Goal: Information Seeking & Learning: Learn about a topic

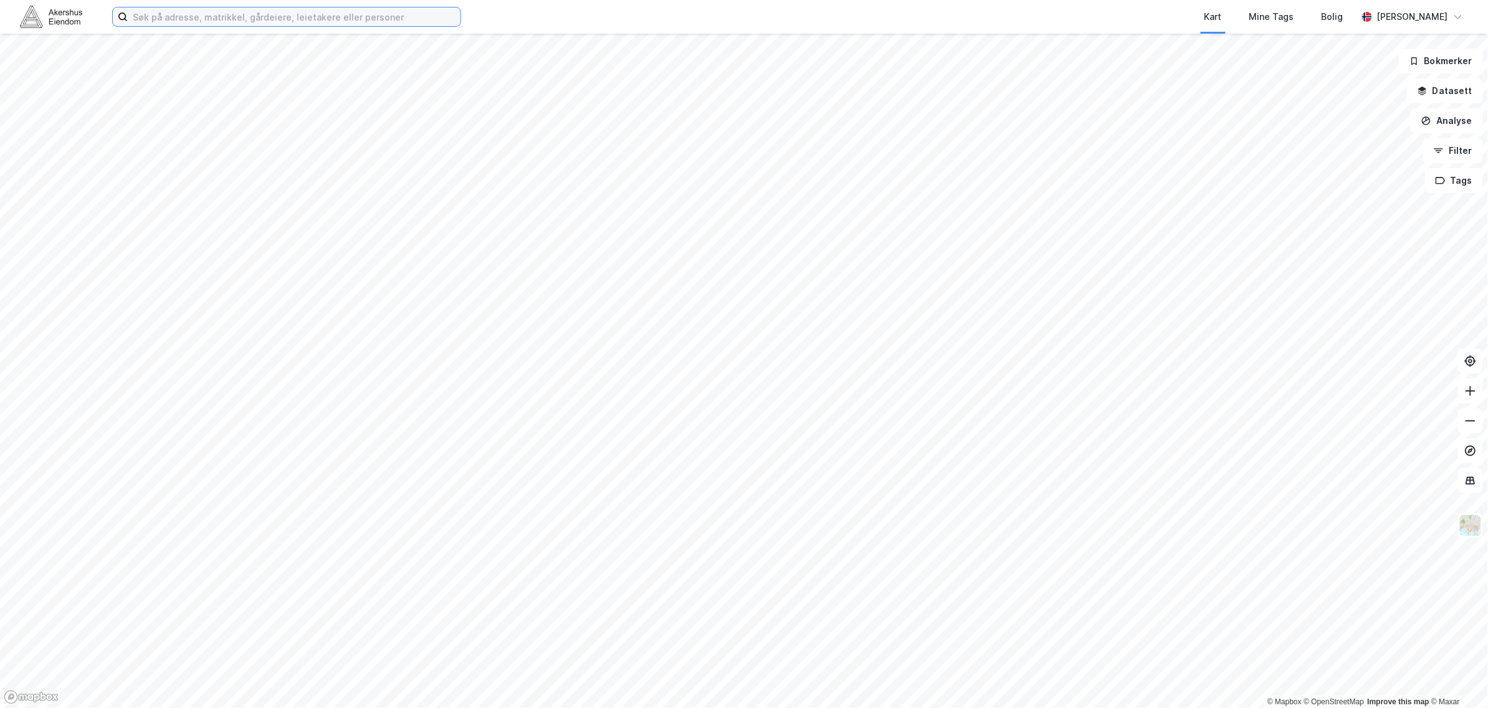
click at [250, 23] on input at bounding box center [294, 16] width 333 height 19
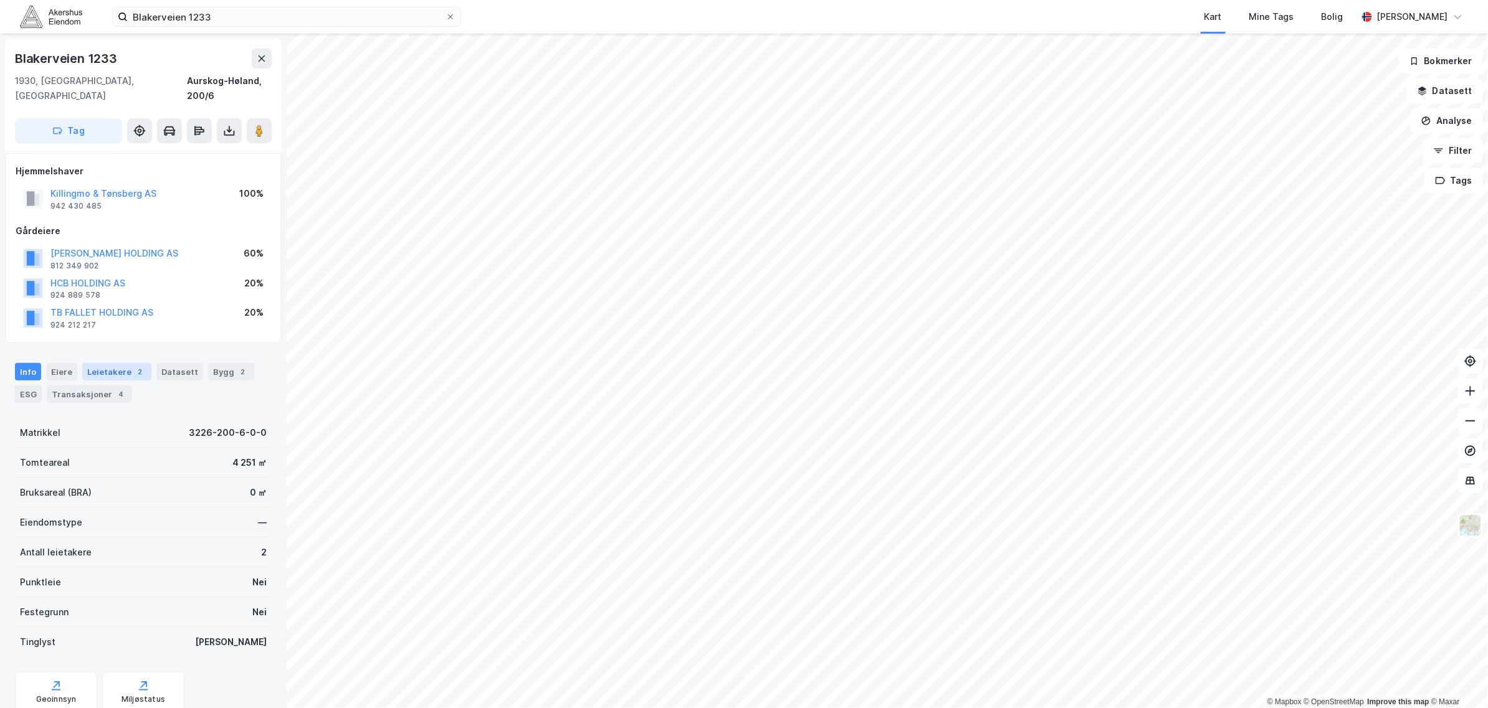
click at [135, 366] on div "2" at bounding box center [140, 372] width 12 height 12
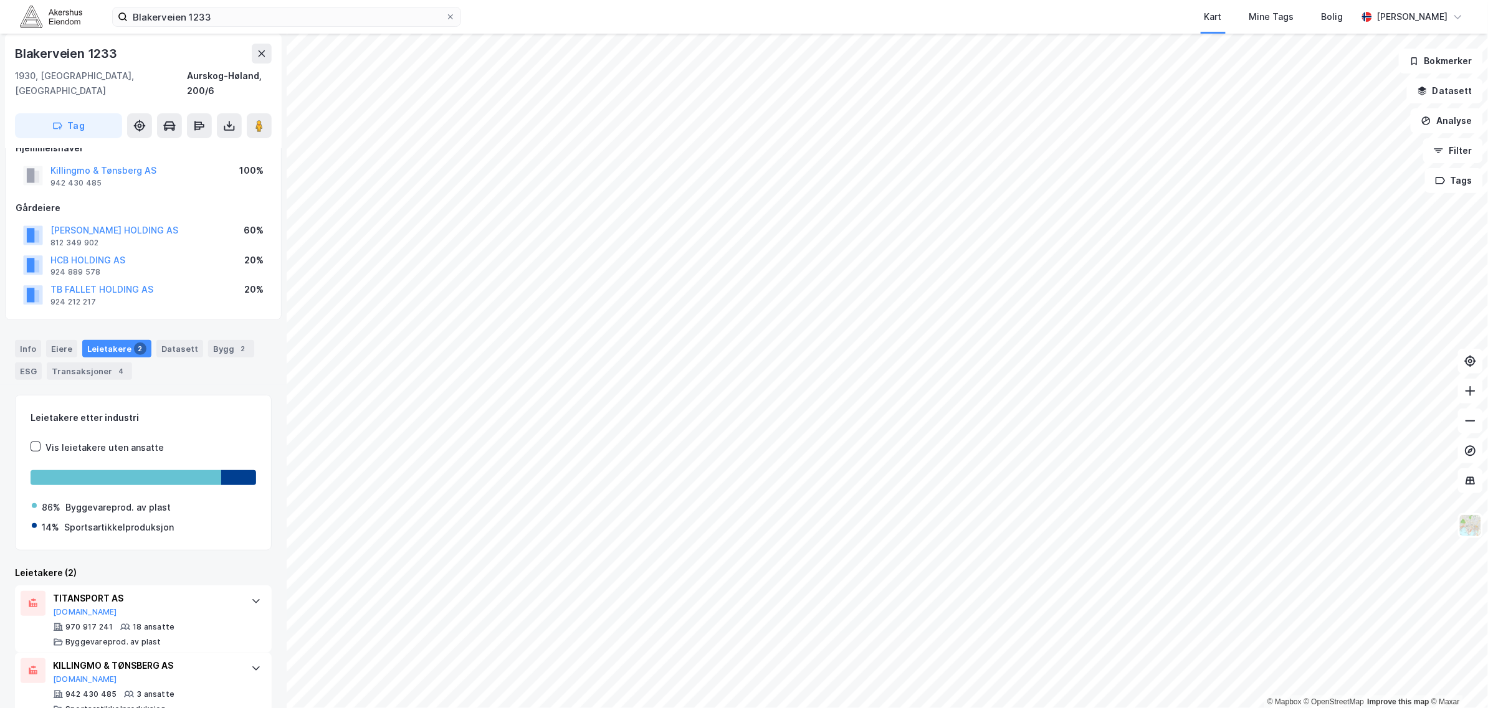
scroll to position [35, 0]
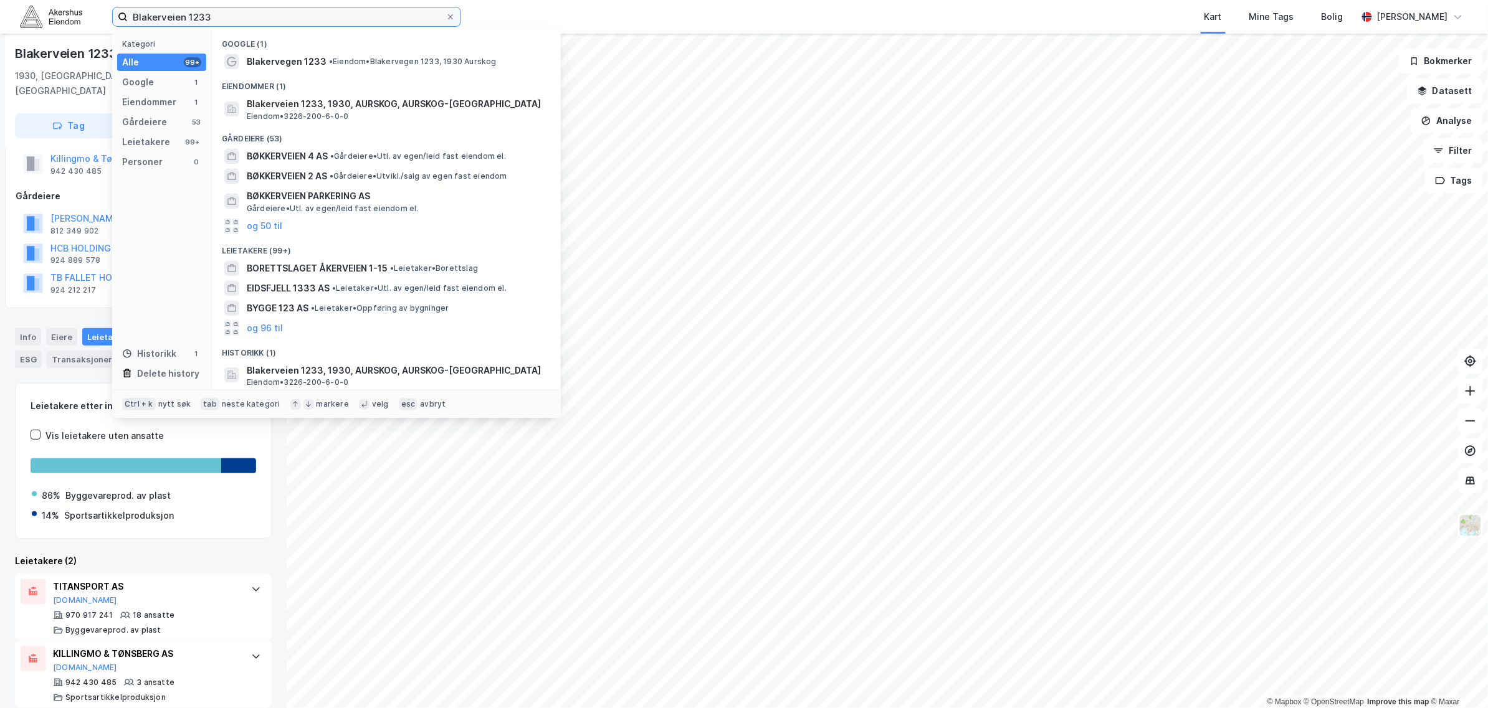
drag, startPoint x: 244, startPoint y: 23, endPoint x: 110, endPoint y: 12, distance: 134.4
click at [110, 14] on div "Blakerveien 1233 Kategori Alle 99+ Google 1 Eiendommer 1 Gårdeiere 53 Leietaker…" at bounding box center [744, 17] width 1488 height 34
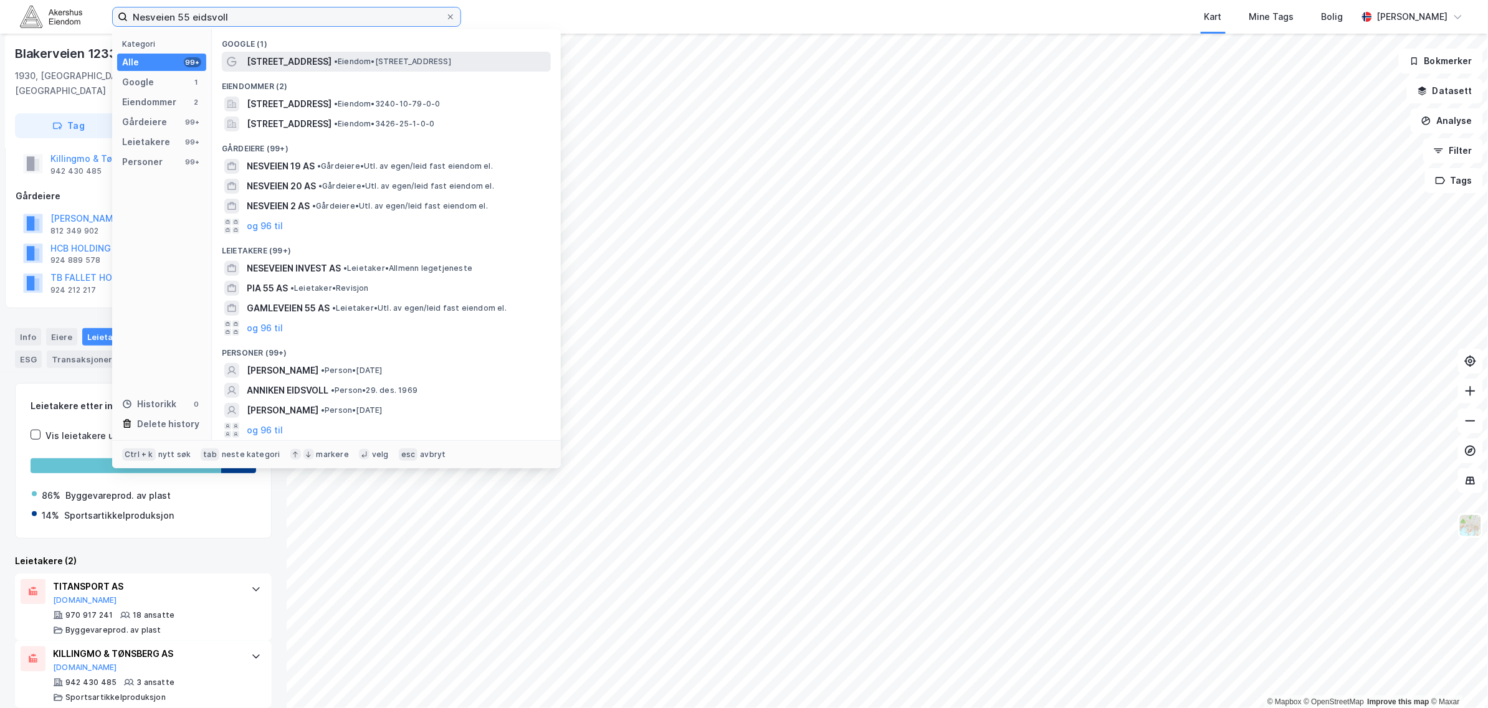
type input "Nesveien 55 eidsvoll"
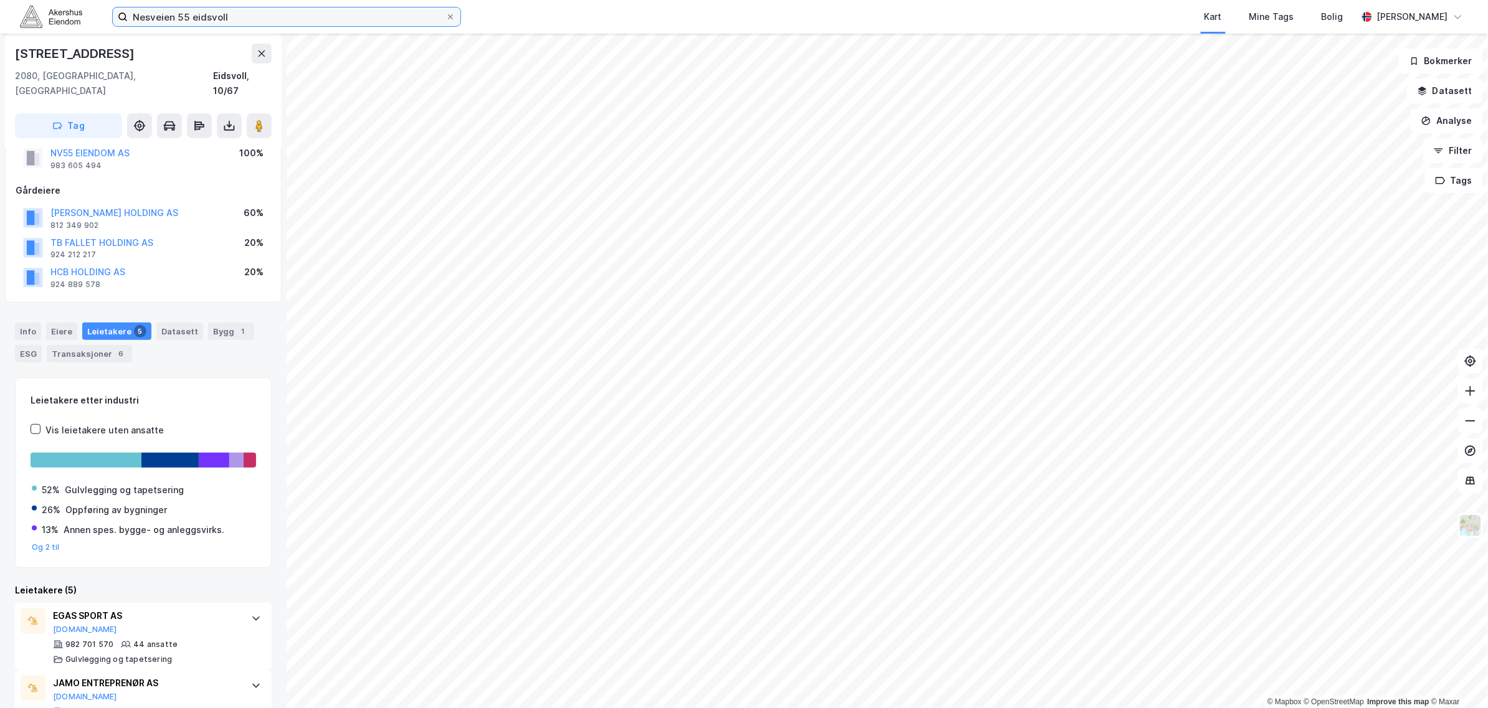
scroll to position [38, 0]
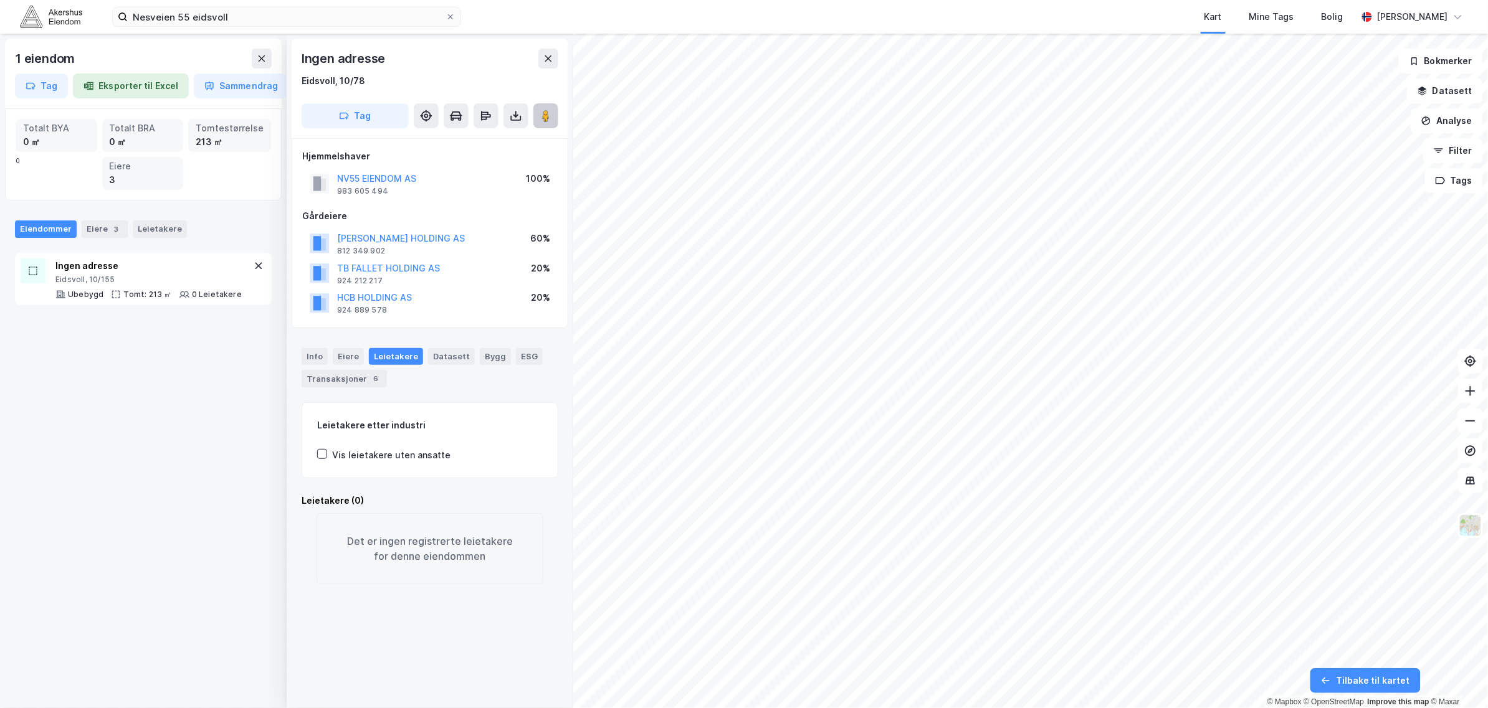
click at [547, 123] on button at bounding box center [545, 115] width 25 height 25
click at [260, 62] on icon at bounding box center [262, 59] width 10 height 10
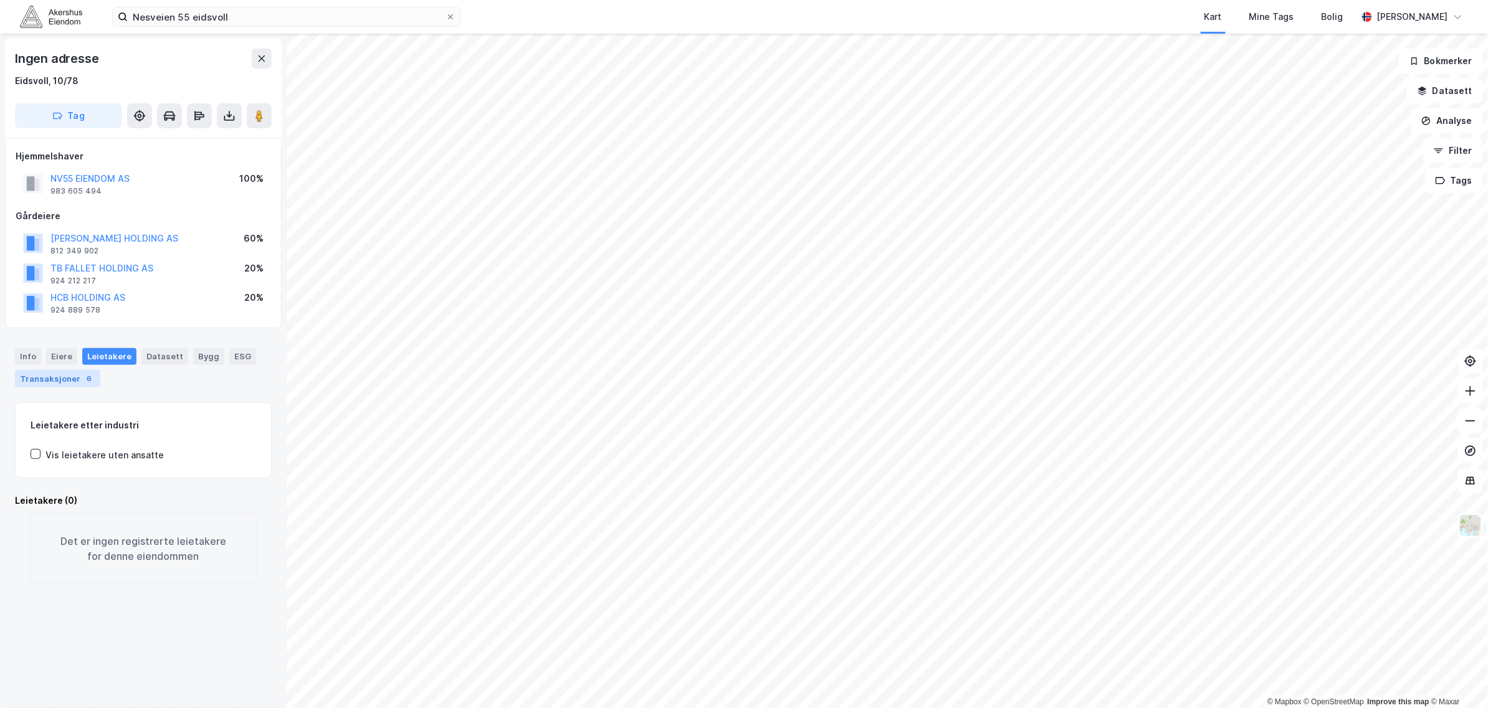
click at [83, 381] on div "6" at bounding box center [89, 379] width 12 height 12
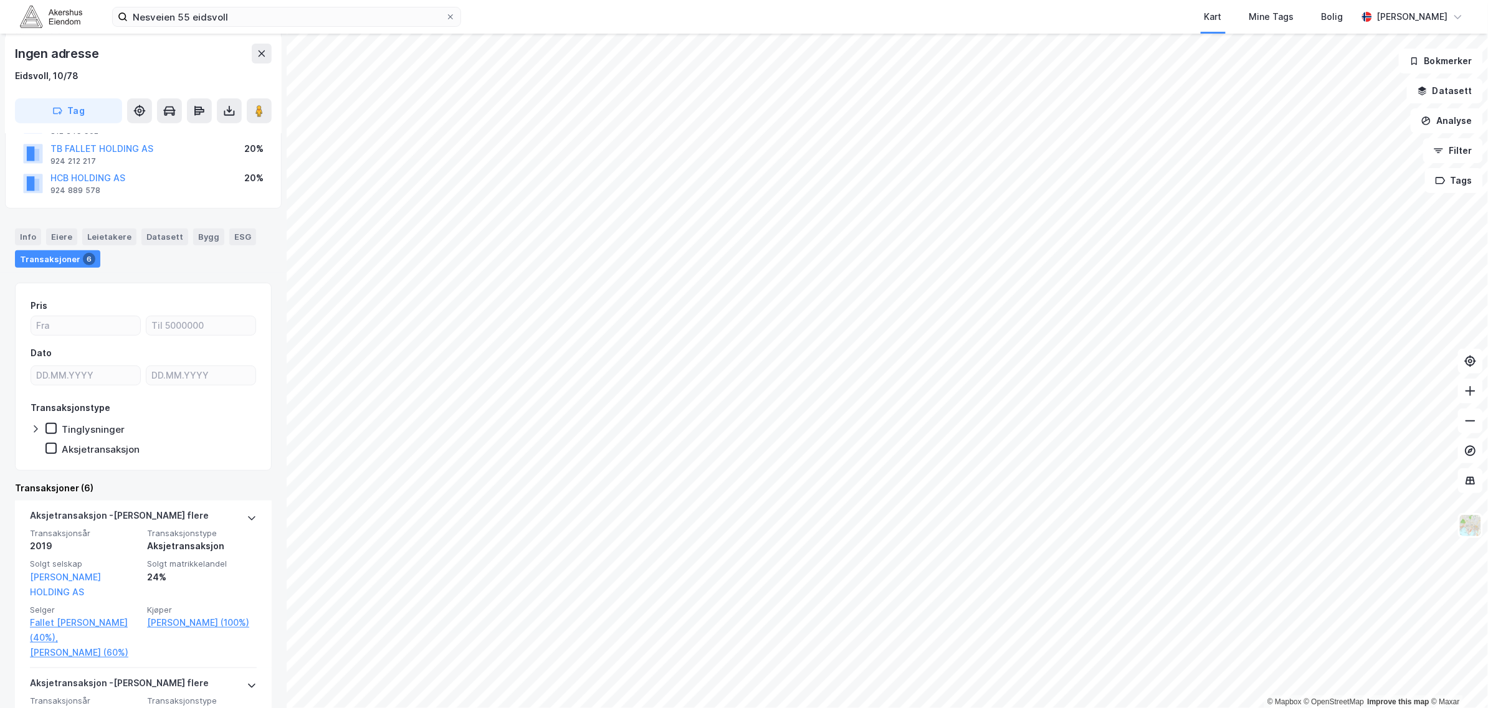
scroll to position [156, 0]
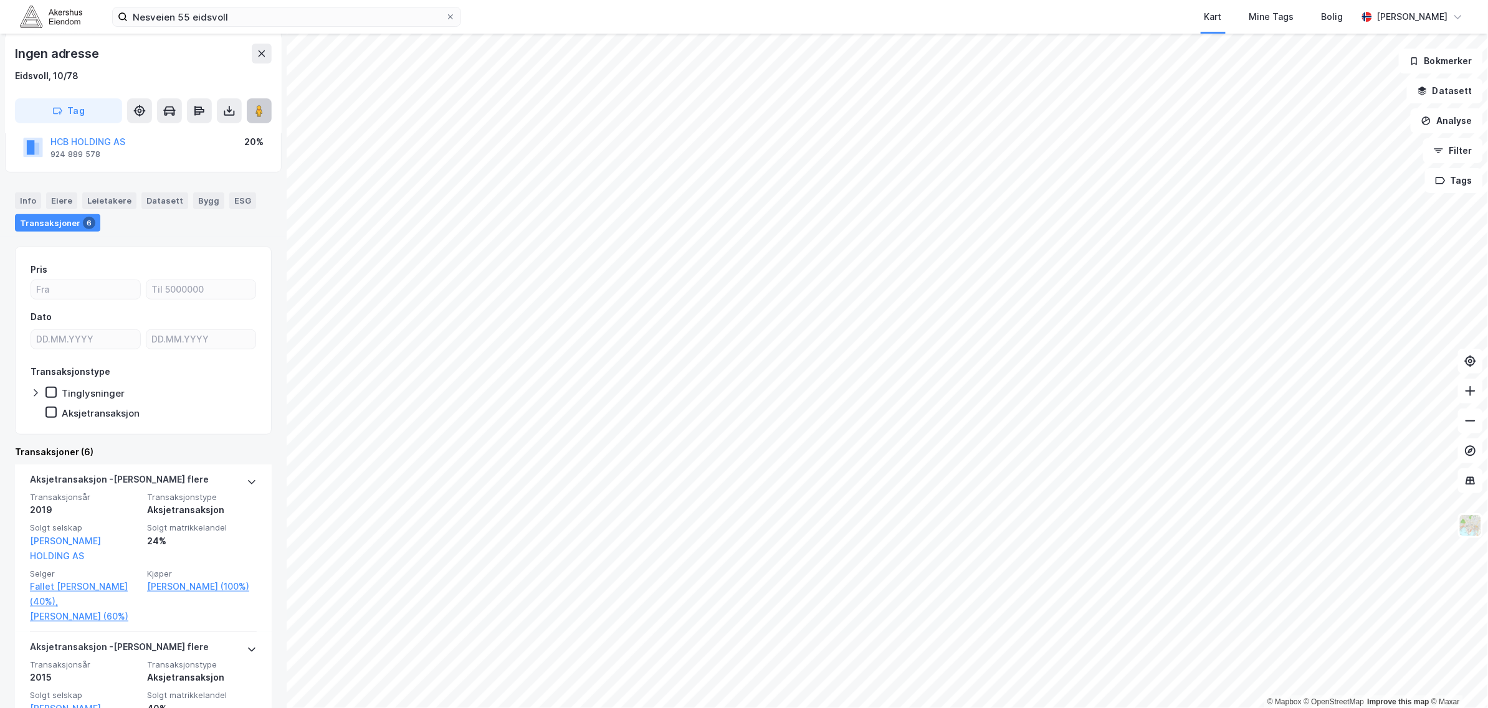
click at [250, 107] on button at bounding box center [259, 110] width 25 height 25
click at [1465, 130] on button "Analyse" at bounding box center [1447, 120] width 72 height 25
click at [1343, 145] on div "Tegn område" at bounding box center [1338, 147] width 108 height 11
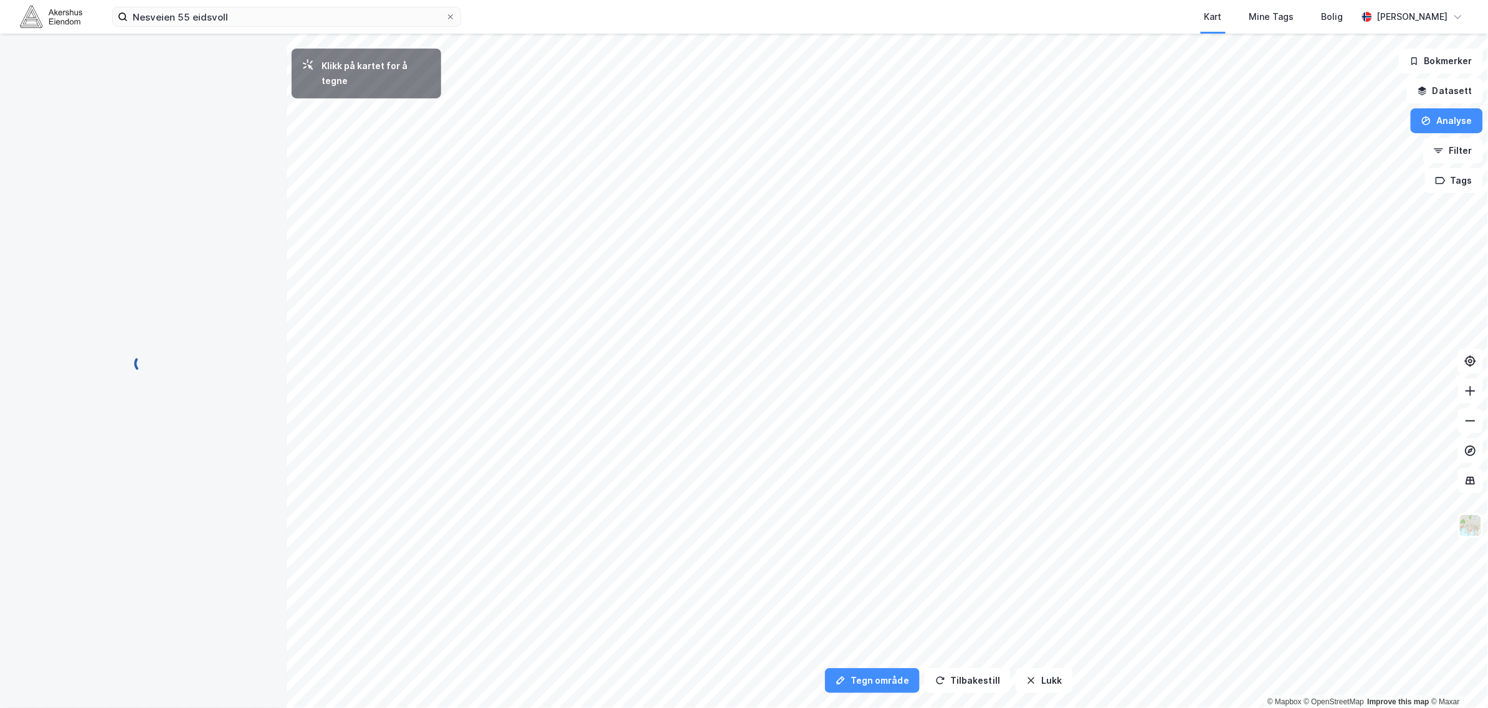
scroll to position [0, 0]
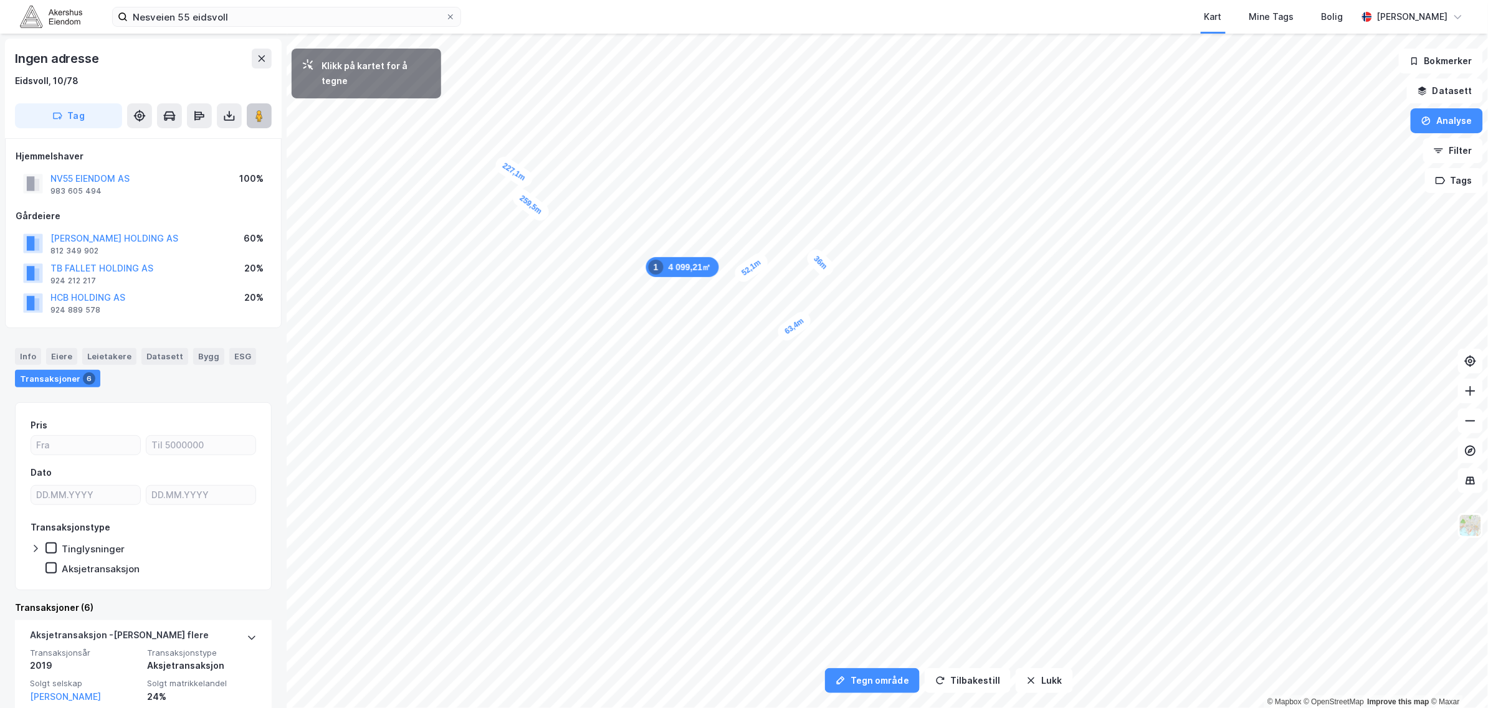
click at [254, 116] on icon at bounding box center [259, 116] width 12 height 12
